Goal: Navigation & Orientation: Go to known website

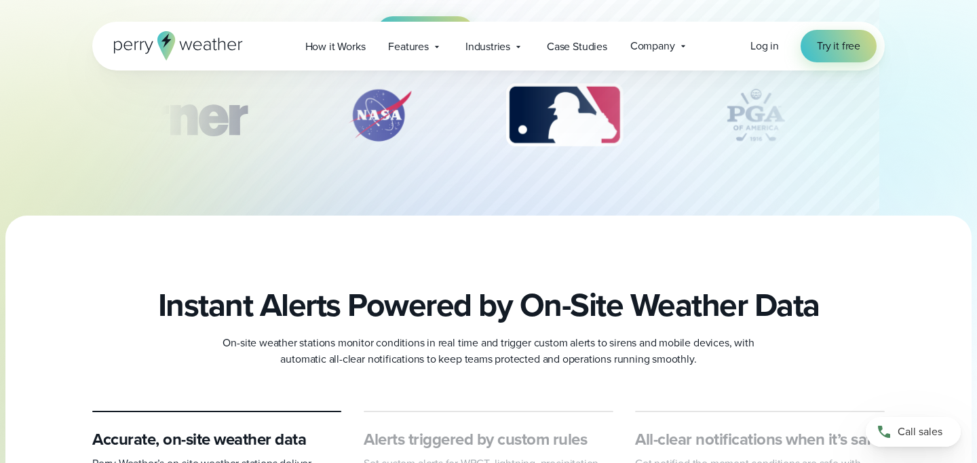
scroll to position [425, 0]
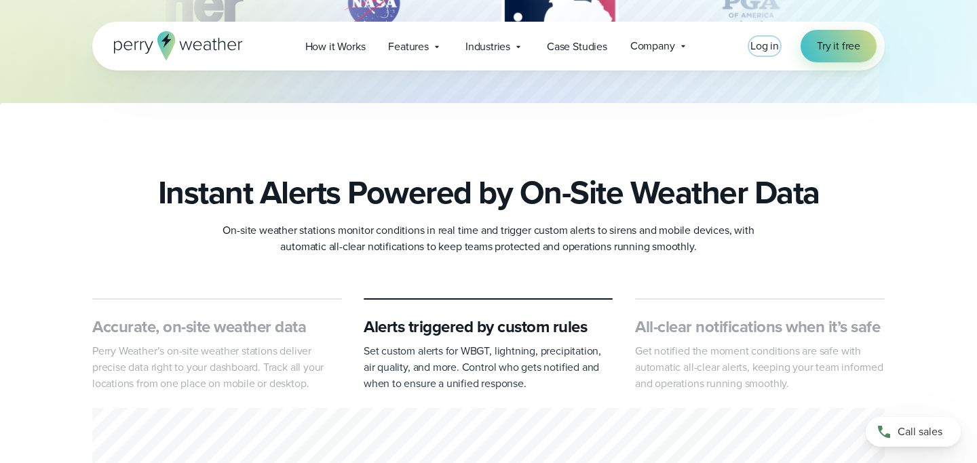
click at [764, 50] on span "Log in" at bounding box center [764, 46] width 28 height 16
